Goal: Contribute content: Contribute content

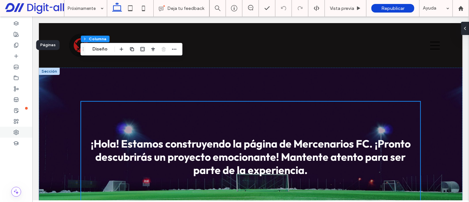
click at [18, 131] on icon at bounding box center [16, 132] width 5 height 5
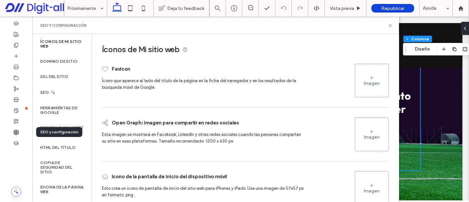
click at [368, 85] on div "Imagen" at bounding box center [372, 83] width 16 height 6
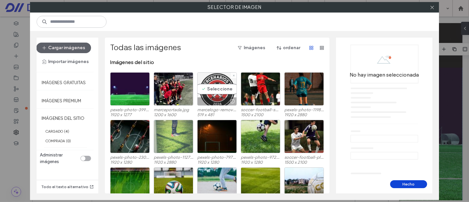
click at [222, 87] on div "Seleccione" at bounding box center [217, 88] width 40 height 33
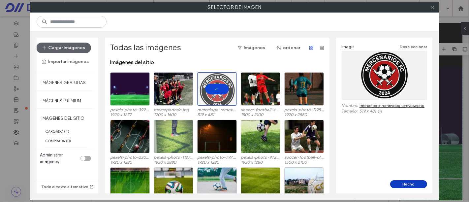
click at [404, 182] on button "Hecho" at bounding box center [408, 184] width 37 height 8
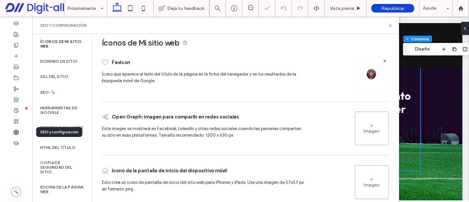
scroll to position [17, 0]
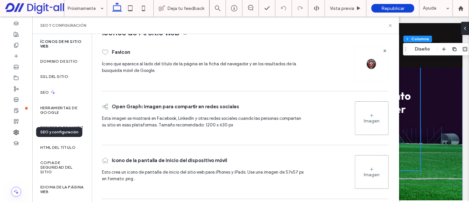
click at [376, 119] on div "Imagen" at bounding box center [371, 118] width 33 height 32
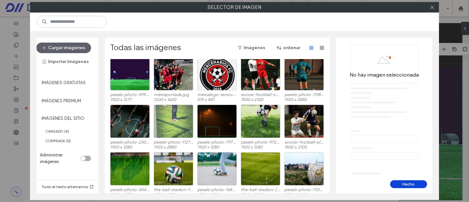
scroll to position [0, 0]
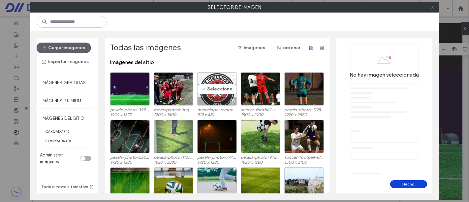
click at [217, 90] on div "Seleccione" at bounding box center [217, 88] width 40 height 33
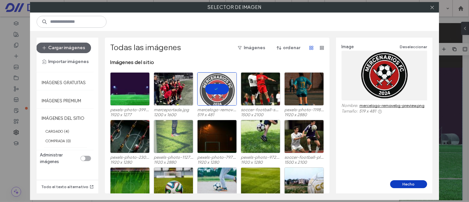
drag, startPoint x: 369, startPoint y: 168, endPoint x: 415, endPoint y: 183, distance: 48.5
click at [416, 183] on button "Hecho" at bounding box center [408, 184] width 37 height 8
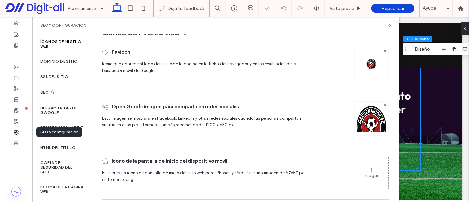
click at [369, 115] on img at bounding box center [372, 127] width 34 height 45
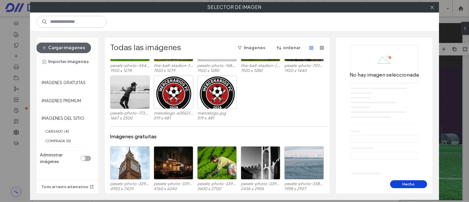
scroll to position [139, 0]
click at [177, 94] on div "Seleccione" at bounding box center [174, 92] width 40 height 33
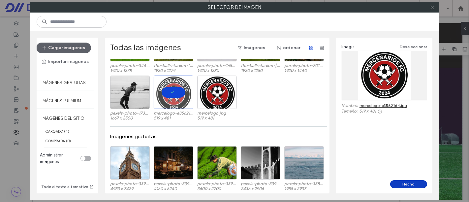
drag, startPoint x: 415, startPoint y: 183, endPoint x: 369, endPoint y: 166, distance: 48.8
click at [415, 183] on button "Hecho" at bounding box center [408, 184] width 37 height 8
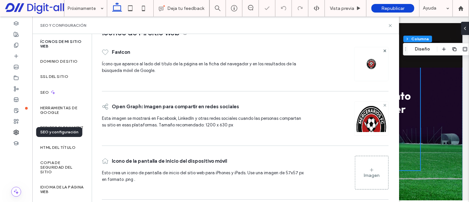
click at [384, 104] on icon at bounding box center [385, 105] width 3 height 3
click at [372, 173] on div "Imagen" at bounding box center [372, 175] width 16 height 6
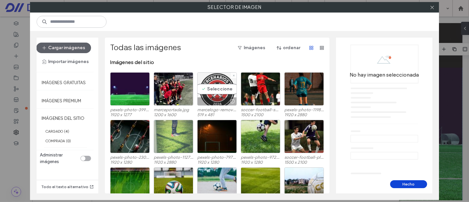
click at [217, 89] on div "Seleccione" at bounding box center [217, 88] width 40 height 33
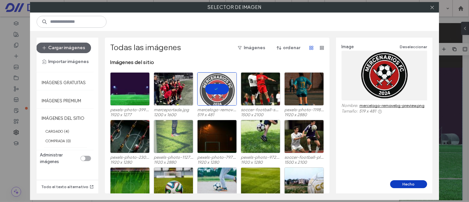
drag, startPoint x: 410, startPoint y: 182, endPoint x: 383, endPoint y: 169, distance: 29.2
click at [410, 182] on button "Hecho" at bounding box center [408, 184] width 37 height 8
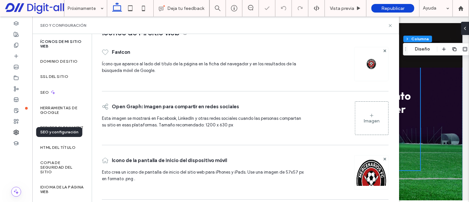
scroll to position [17, 0]
click at [384, 155] on span at bounding box center [385, 158] width 3 height 6
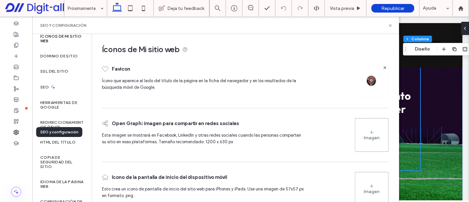
scroll to position [0, 0]
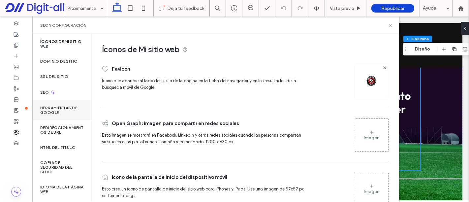
click at [69, 108] on label "Herramientas de Google" at bounding box center [62, 110] width 44 height 9
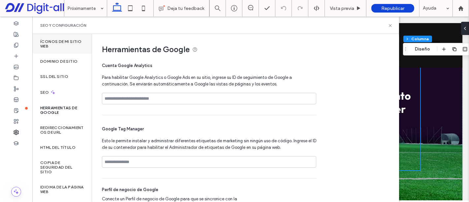
click at [67, 46] on label "Íconos de Mi sitio web" at bounding box center [62, 43] width 44 height 9
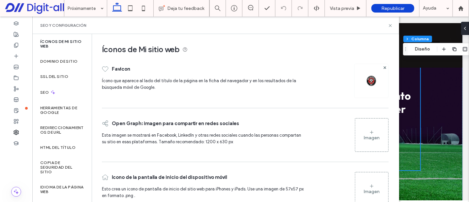
scroll to position [17, 0]
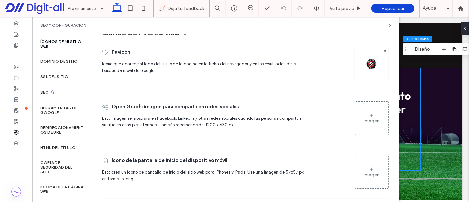
click at [359, 173] on div "Imagen" at bounding box center [371, 172] width 33 height 32
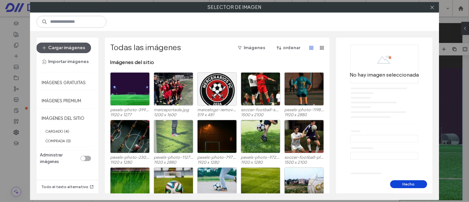
click at [69, 47] on button "Cargar imágenes" at bounding box center [63, 48] width 55 height 11
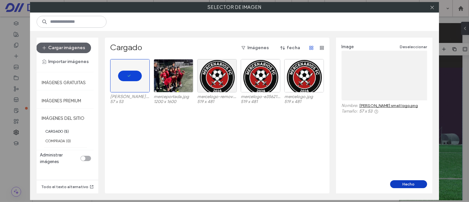
drag, startPoint x: 412, startPoint y: 183, endPoint x: 376, endPoint y: 169, distance: 38.8
click at [412, 183] on button "Hecho" at bounding box center [408, 184] width 37 height 8
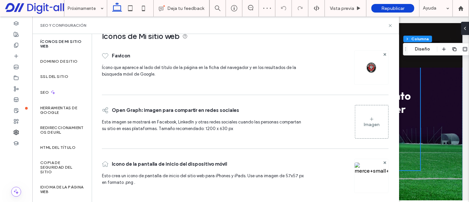
scroll to position [17, 0]
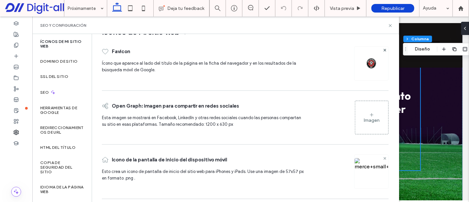
click at [383, 158] on use at bounding box center [384, 158] width 3 height 3
click at [392, 25] on icon at bounding box center [390, 25] width 5 height 5
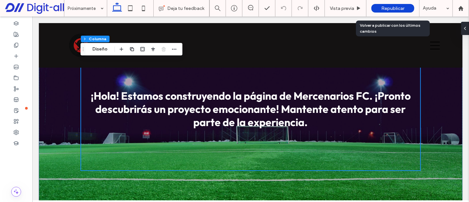
drag, startPoint x: 405, startPoint y: 7, endPoint x: 364, endPoint y: 11, distance: 40.8
click at [405, 7] on div "Republicar" at bounding box center [392, 8] width 43 height 9
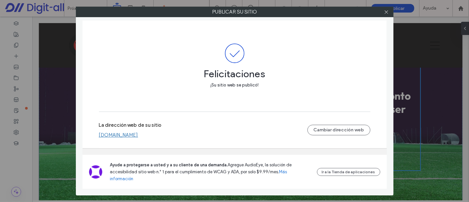
click at [138, 134] on link "[DOMAIN_NAME]" at bounding box center [118, 135] width 39 height 6
click at [387, 10] on icon at bounding box center [386, 12] width 5 height 5
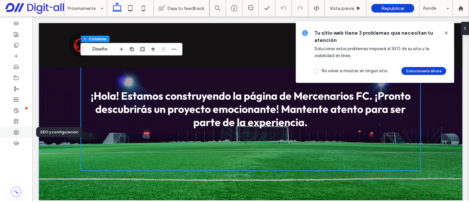
click at [17, 129] on span at bounding box center [16, 132] width 5 height 6
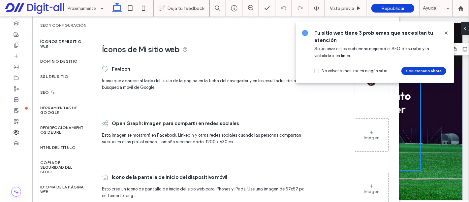
click at [376, 184] on div "Imagen" at bounding box center [371, 189] width 33 height 32
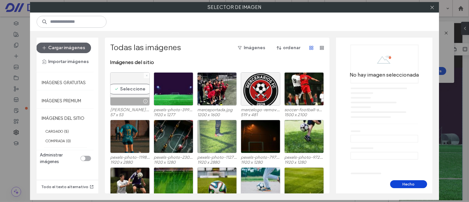
click at [145, 75] on icon at bounding box center [146, 75] width 3 height 3
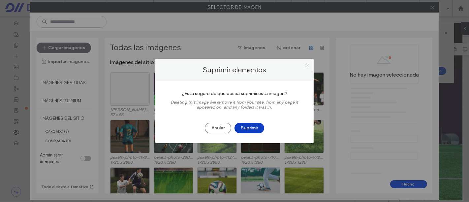
click at [249, 128] on button "Suprimir" at bounding box center [249, 128] width 30 height 11
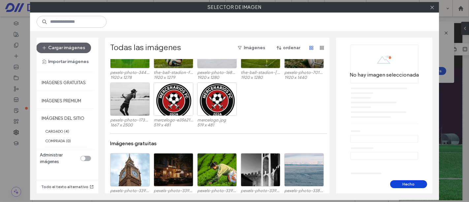
scroll to position [0, 0]
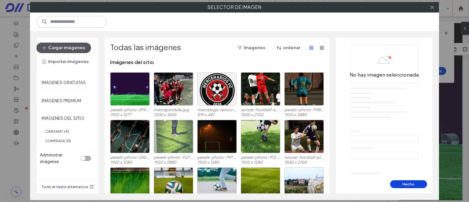
click at [66, 49] on button "Cargar imágenes" at bounding box center [63, 48] width 55 height 11
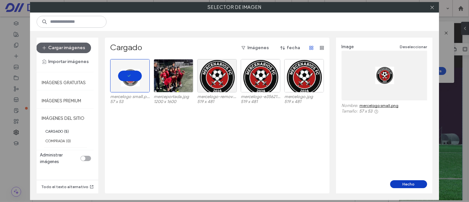
drag, startPoint x: 415, startPoint y: 184, endPoint x: 383, endPoint y: 168, distance: 36.6
click at [415, 184] on button "Hecho" at bounding box center [408, 184] width 37 height 8
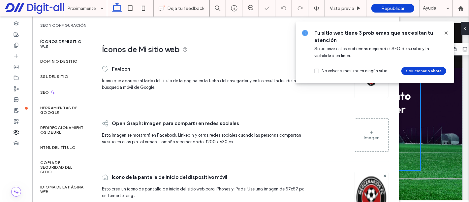
scroll to position [17, 0]
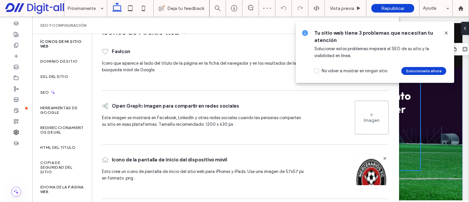
click at [448, 30] on icon at bounding box center [446, 32] width 5 height 5
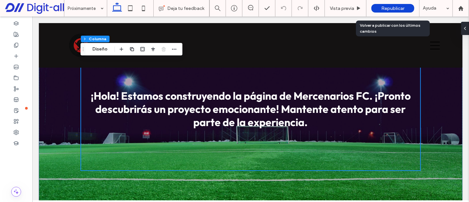
click at [394, 4] on div "Republicar" at bounding box center [392, 8] width 43 height 9
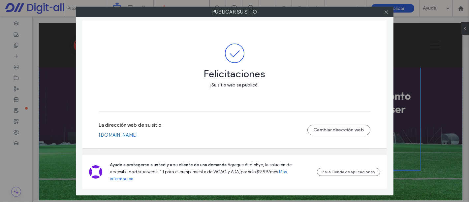
click at [130, 135] on link "[DOMAIN_NAME]" at bounding box center [118, 135] width 39 height 6
click at [385, 10] on icon at bounding box center [386, 12] width 5 height 5
